Goal: Task Accomplishment & Management: Use online tool/utility

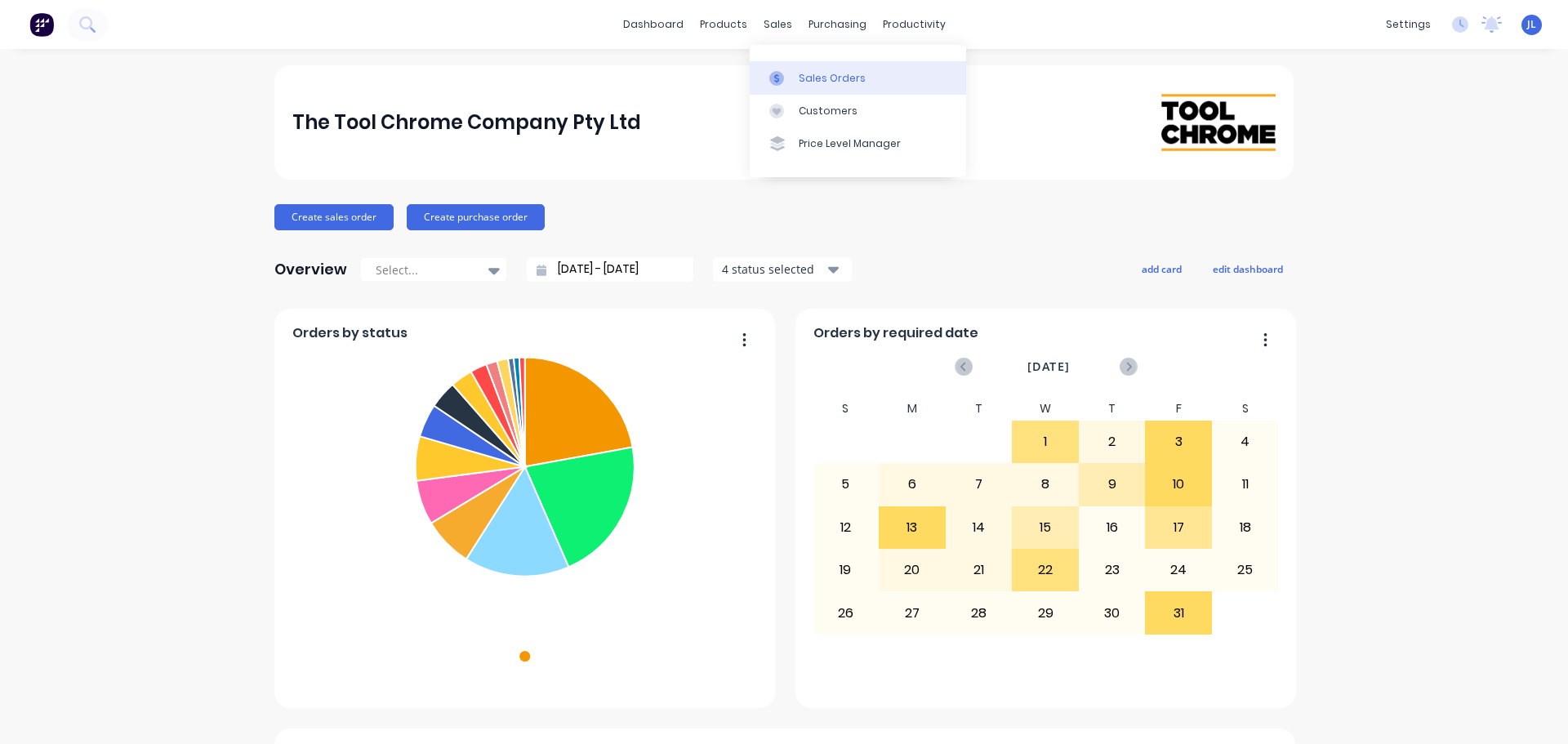
click at [780, 64] on link "Sales Orders" at bounding box center [858, 77] width 217 height 33
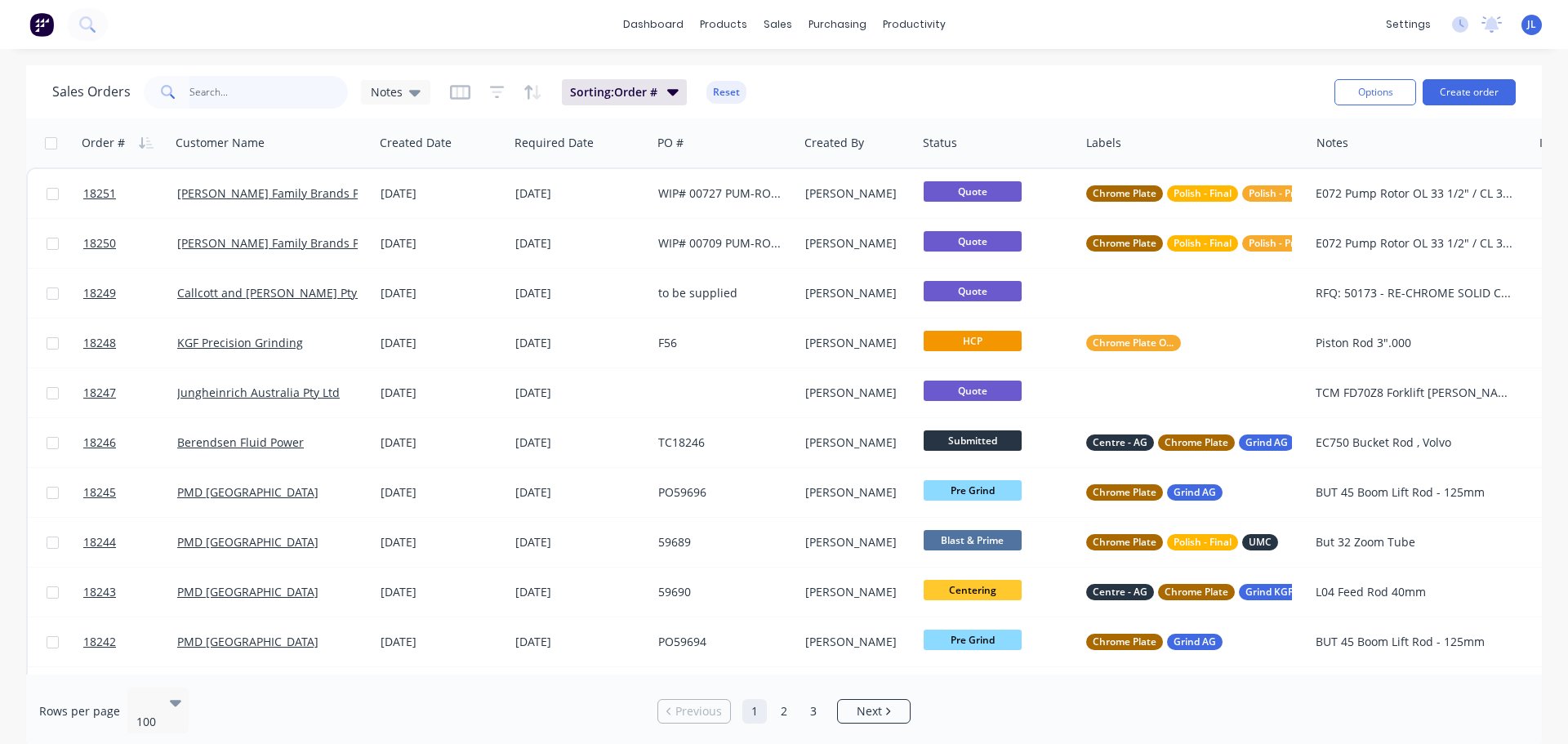
click at [252, 81] on input "text" at bounding box center [269, 92] width 159 height 33
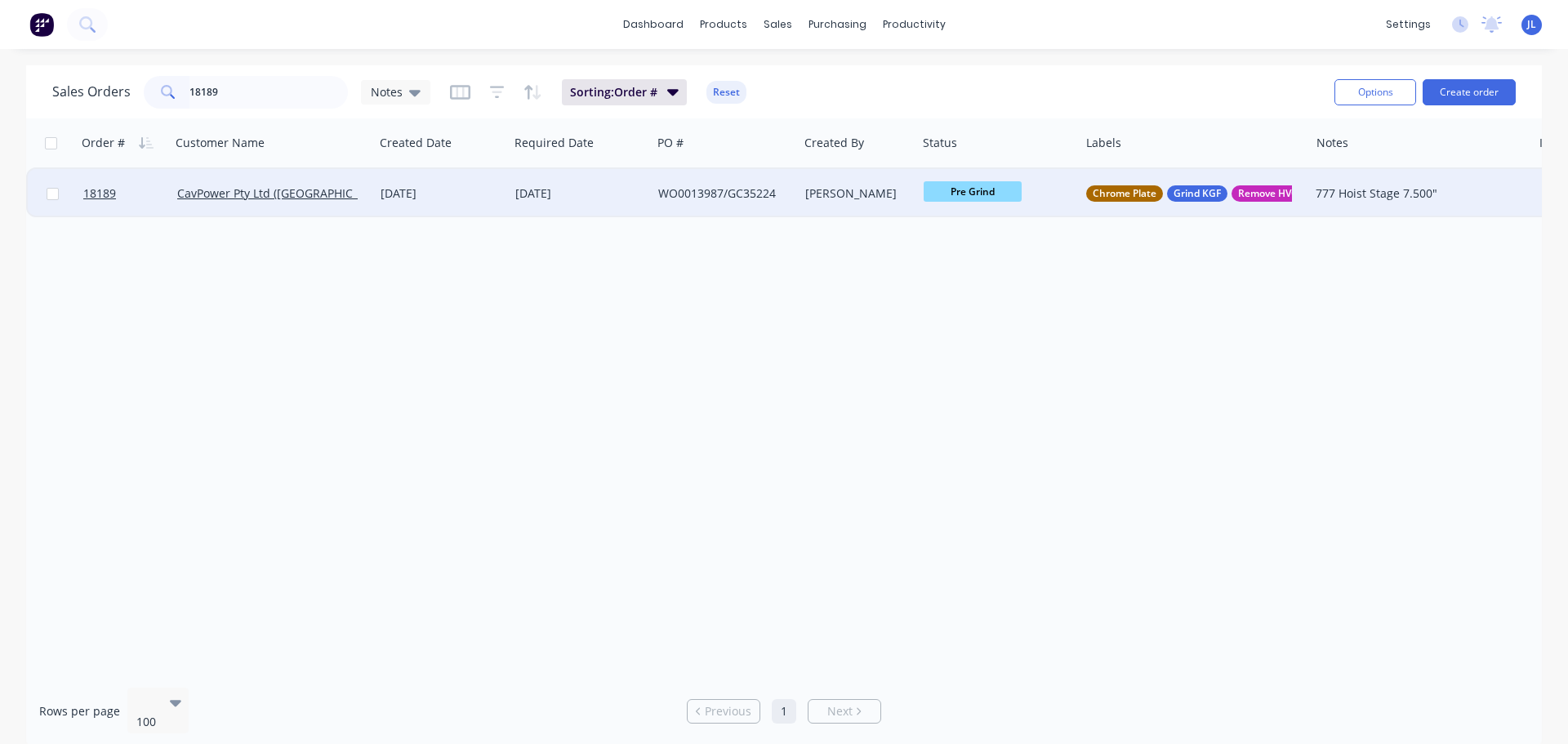
click at [937, 196] on span "Pre Grind" at bounding box center [972, 191] width 98 height 20
click at [979, 409] on button "HCP" at bounding box center [1007, 413] width 169 height 30
click at [992, 195] on span "HCP" at bounding box center [972, 191] width 98 height 20
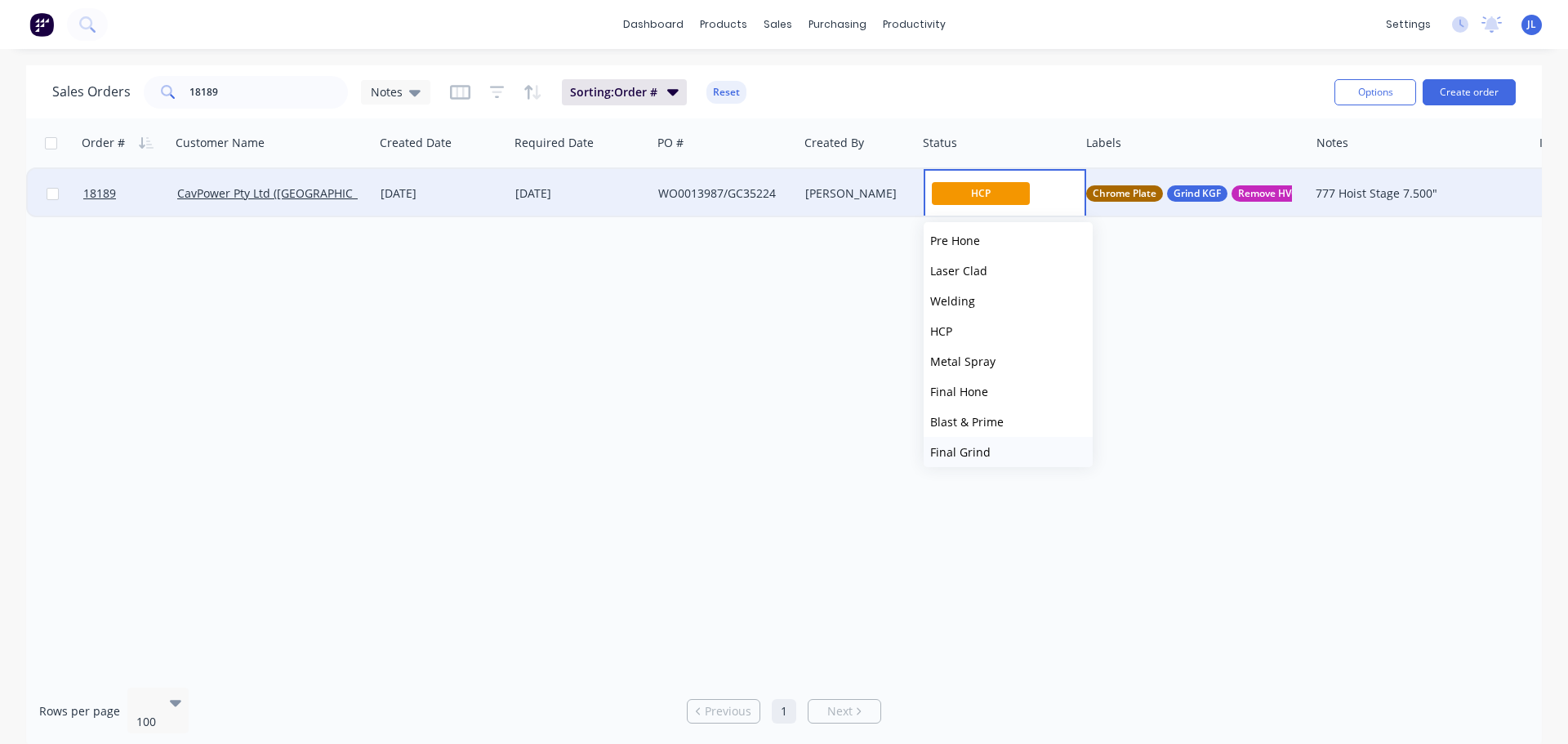
click at [985, 443] on button "Final Grind" at bounding box center [1007, 452] width 169 height 30
click at [272, 94] on input "18189" at bounding box center [269, 92] width 159 height 33
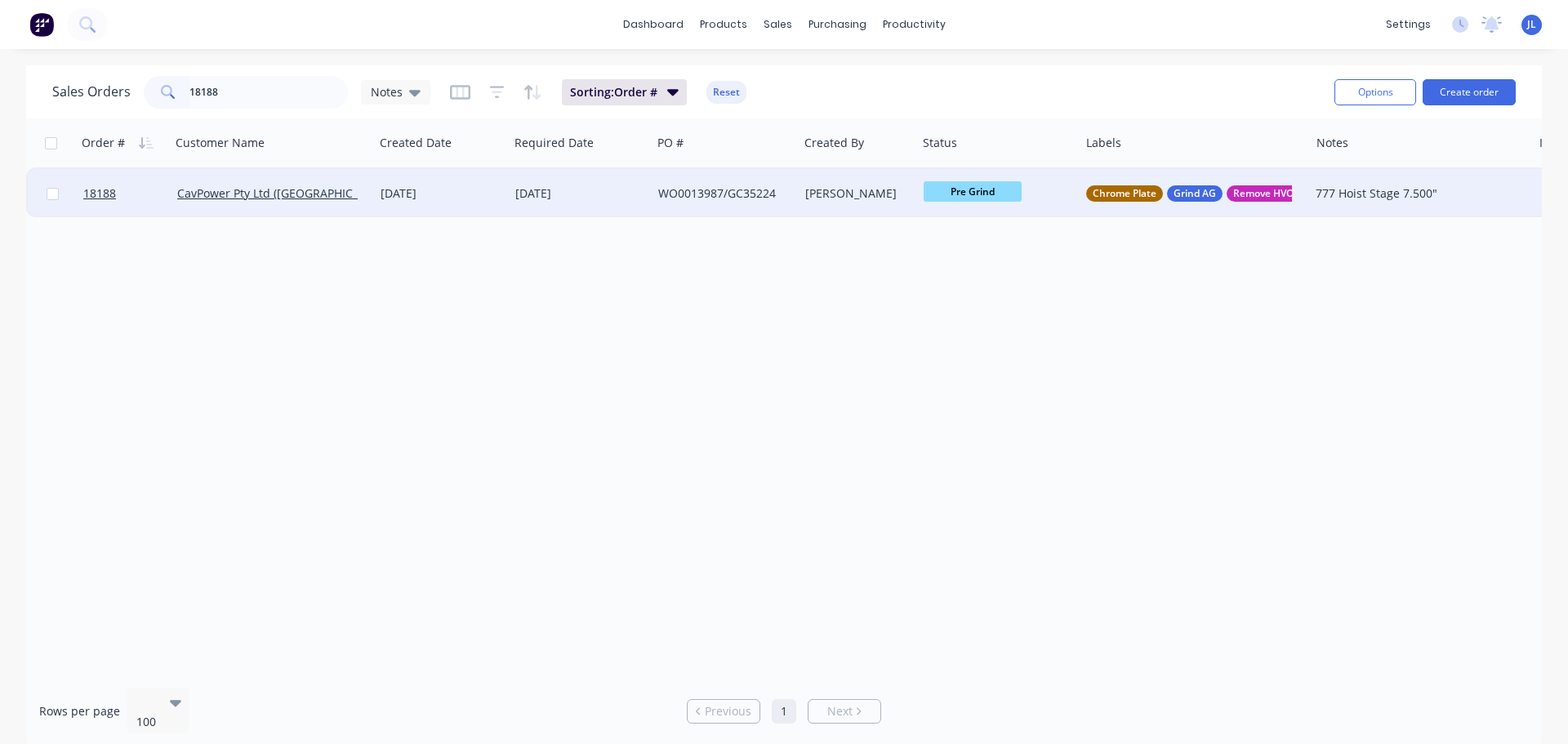
click at [1020, 197] on span "Pre Grind" at bounding box center [972, 191] width 98 height 20
click at [989, 342] on button "HCP" at bounding box center [1007, 331] width 169 height 30
click at [970, 192] on span "HCP" at bounding box center [972, 191] width 98 height 20
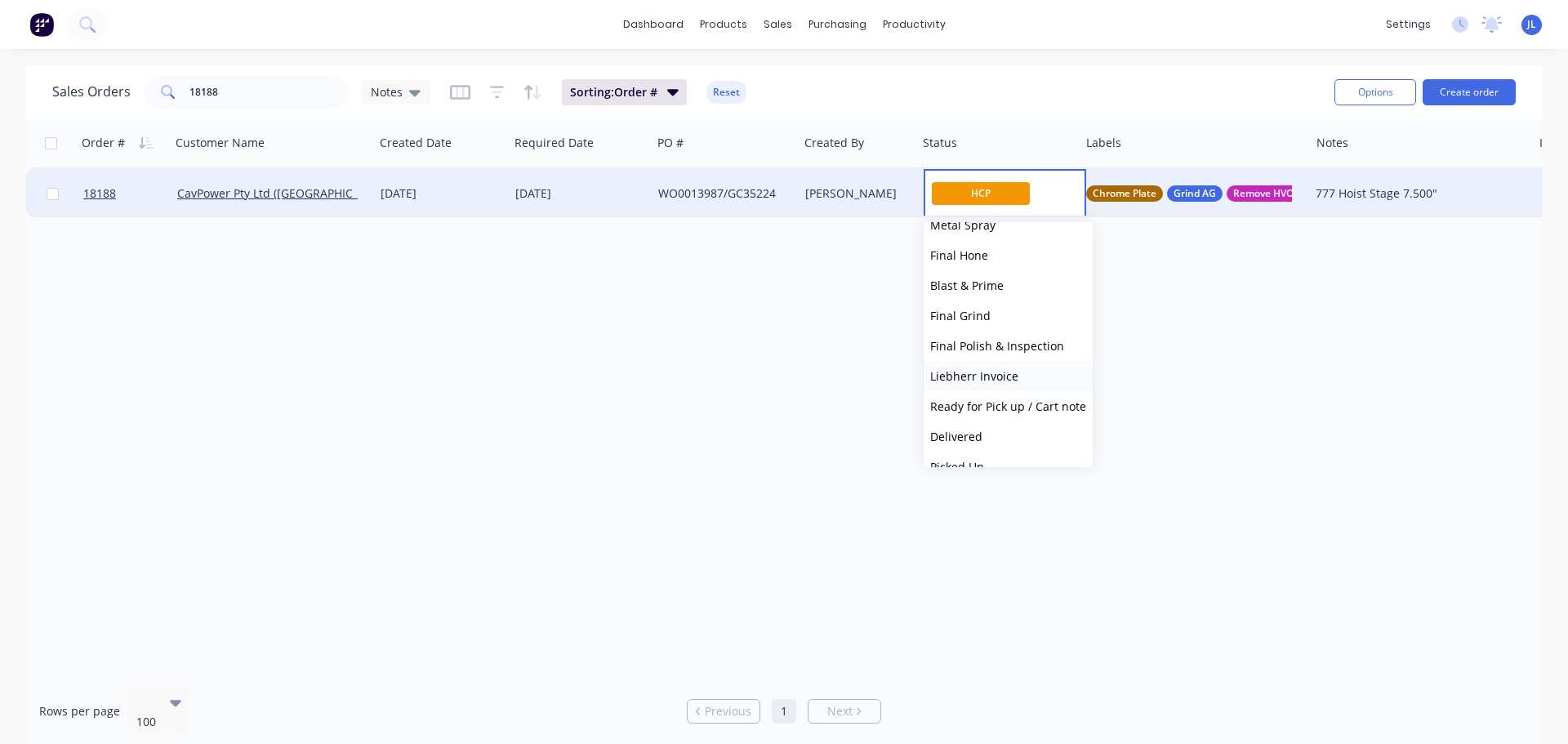
scroll to position [403, 0]
click at [985, 299] on span "Final Grind" at bounding box center [960, 295] width 60 height 16
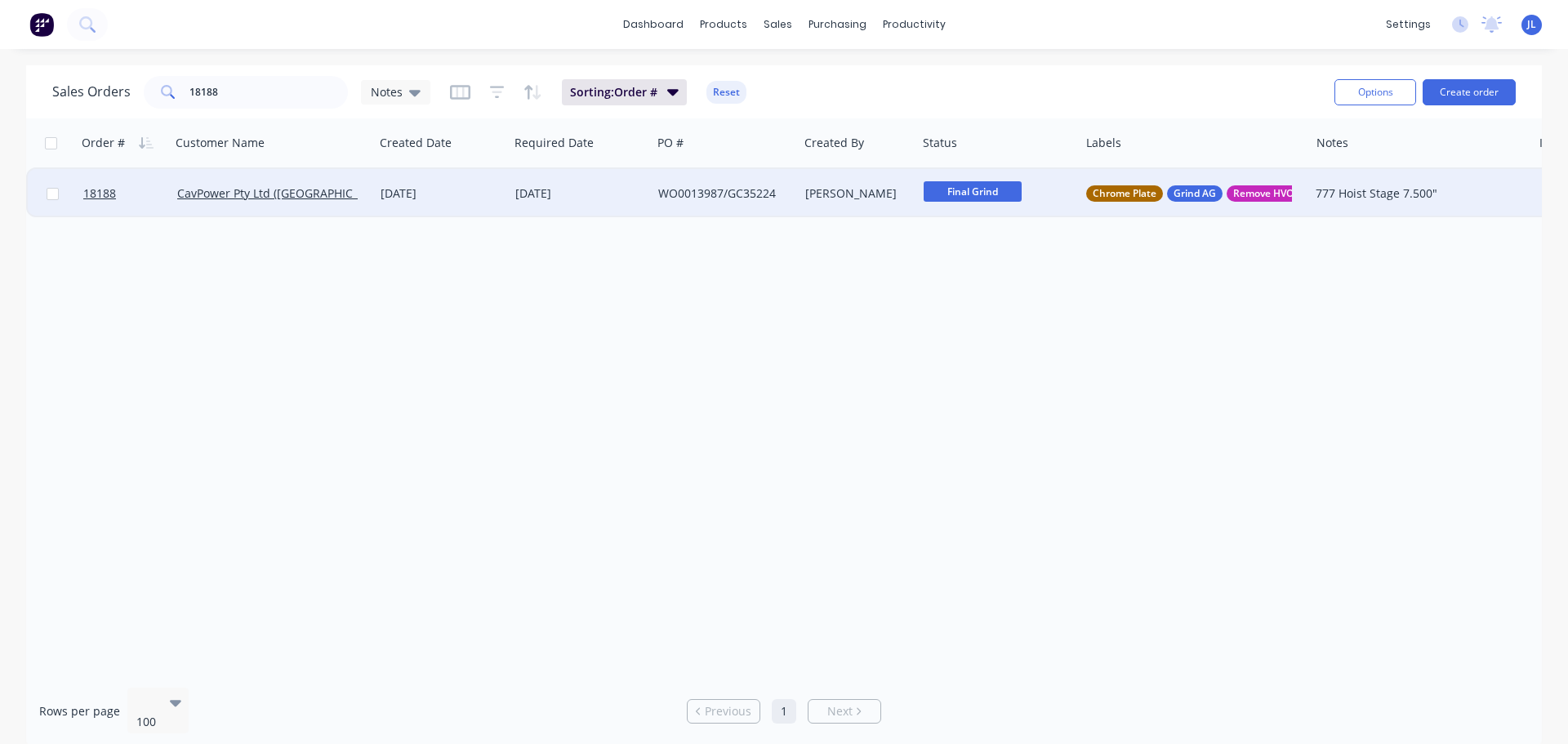
click at [968, 198] on span "Final Grind" at bounding box center [972, 191] width 98 height 20
click at [279, 104] on input "18188" at bounding box center [269, 92] width 159 height 33
click at [974, 198] on span "HCP" at bounding box center [972, 191] width 98 height 20
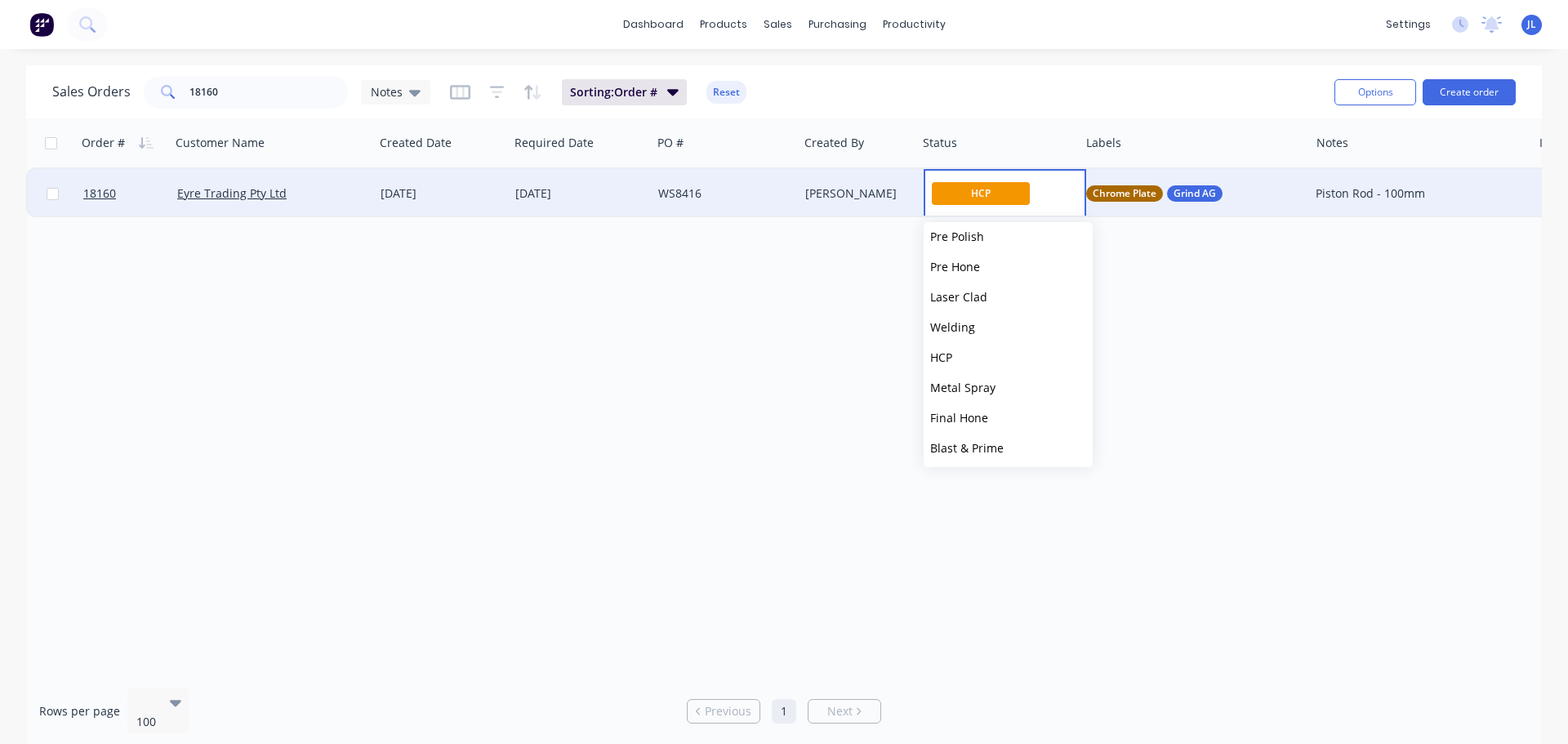
scroll to position [245, 0]
click at [977, 454] on span "Final Grind" at bounding box center [960, 452] width 60 height 16
click at [975, 356] on div "Order # Customer Name Created Date Required Date PO # Created By Status Labels …" at bounding box center [784, 396] width 1516 height 556
click at [255, 95] on input "18160" at bounding box center [269, 92] width 159 height 33
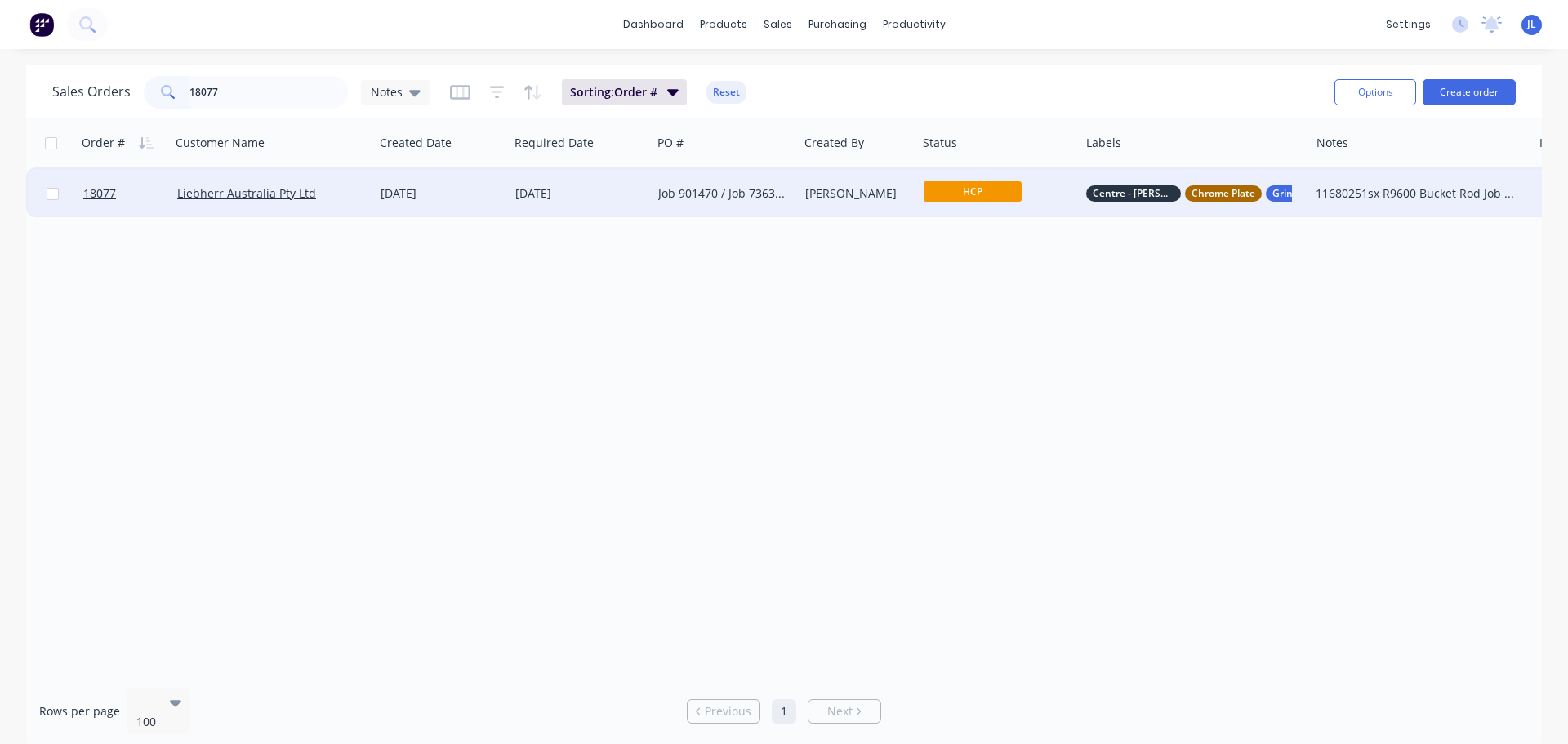
click at [952, 200] on span "HCP" at bounding box center [972, 191] width 98 height 20
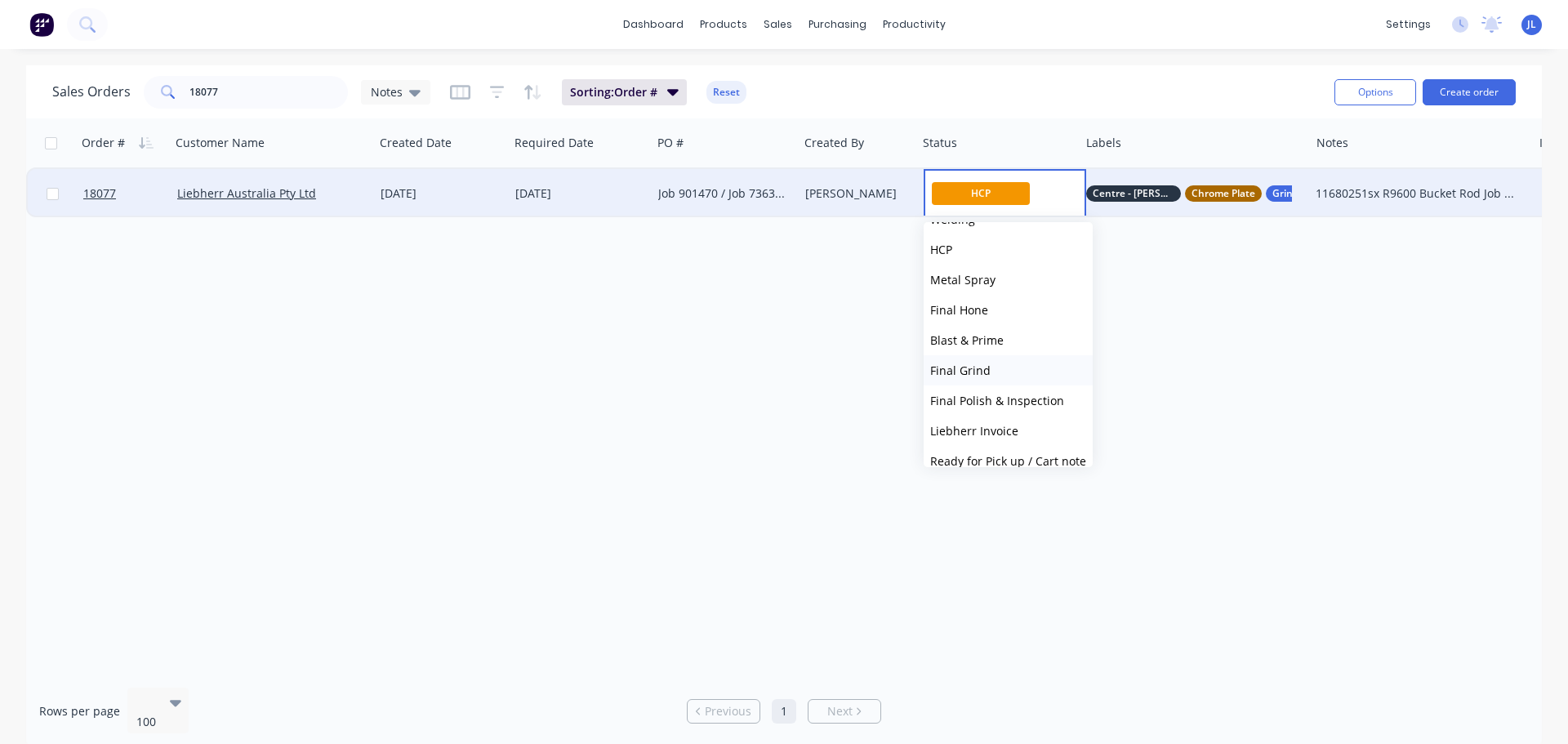
click at [992, 373] on button "Final Grind" at bounding box center [1007, 371] width 169 height 30
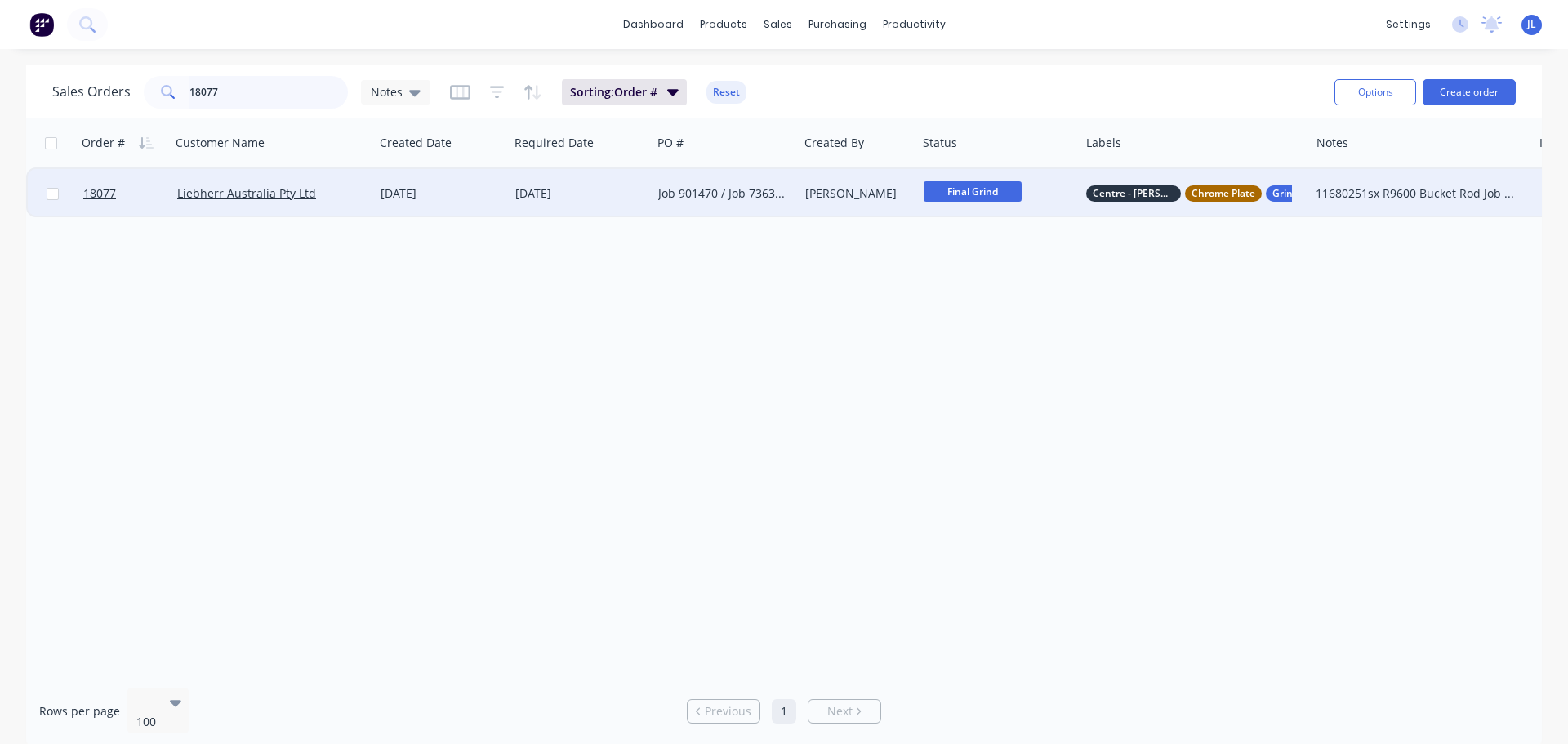
click at [229, 91] on input "18077" at bounding box center [269, 92] width 159 height 33
click at [230, 91] on input "18077" at bounding box center [269, 92] width 159 height 33
type input "18131"
